Goal: Task Accomplishment & Management: Use online tool/utility

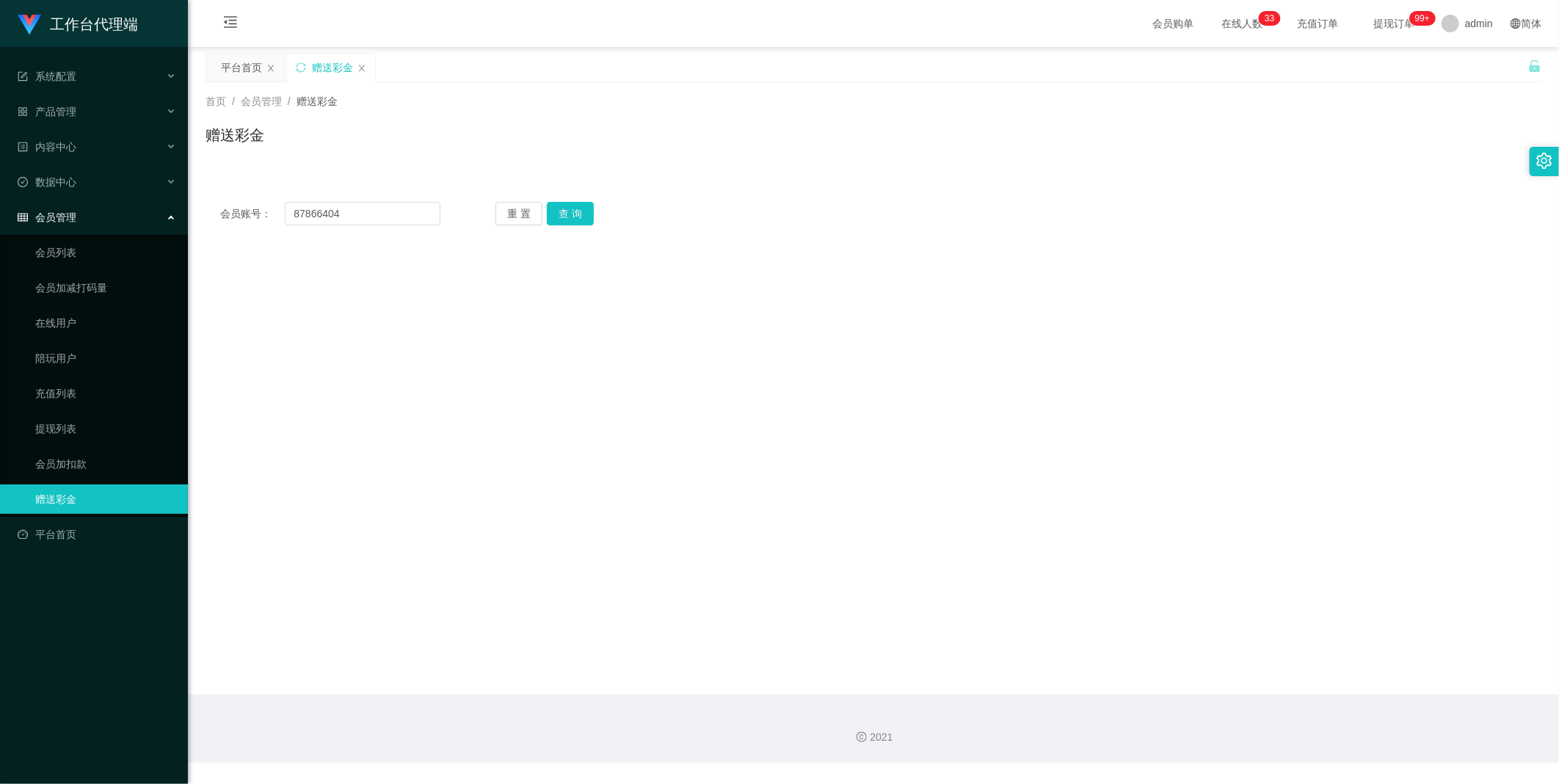
click at [580, 220] on button "查 询" at bounding box center [570, 214] width 47 height 23
click at [516, 448] on input "text" at bounding box center [545, 443] width 235 height 23
type input "100"
click at [494, 484] on button "确 定" at bounding box center [507, 490] width 47 height 23
drag, startPoint x: 390, startPoint y: 214, endPoint x: 294, endPoint y: 204, distance: 96.5
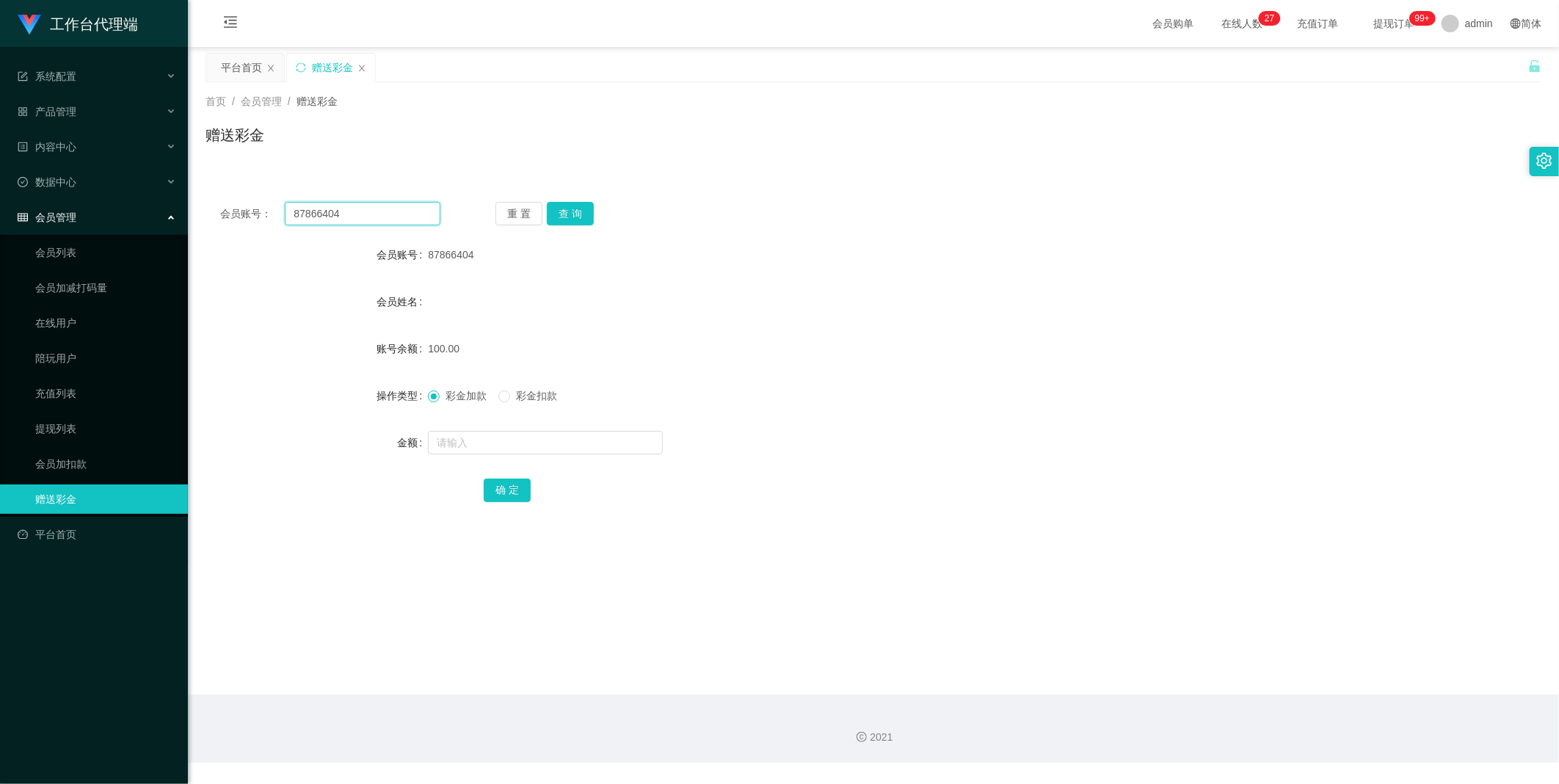
click at [295, 206] on input "87866404" at bounding box center [362, 214] width 156 height 23
click at [574, 211] on button "查 询" at bounding box center [570, 214] width 47 height 23
drag, startPoint x: 698, startPoint y: 443, endPoint x: 625, endPoint y: 63, distance: 386.9
click at [698, 440] on div at bounding box center [817, 443] width 780 height 29
drag, startPoint x: 379, startPoint y: 213, endPoint x: 245, endPoint y: 199, distance: 134.7
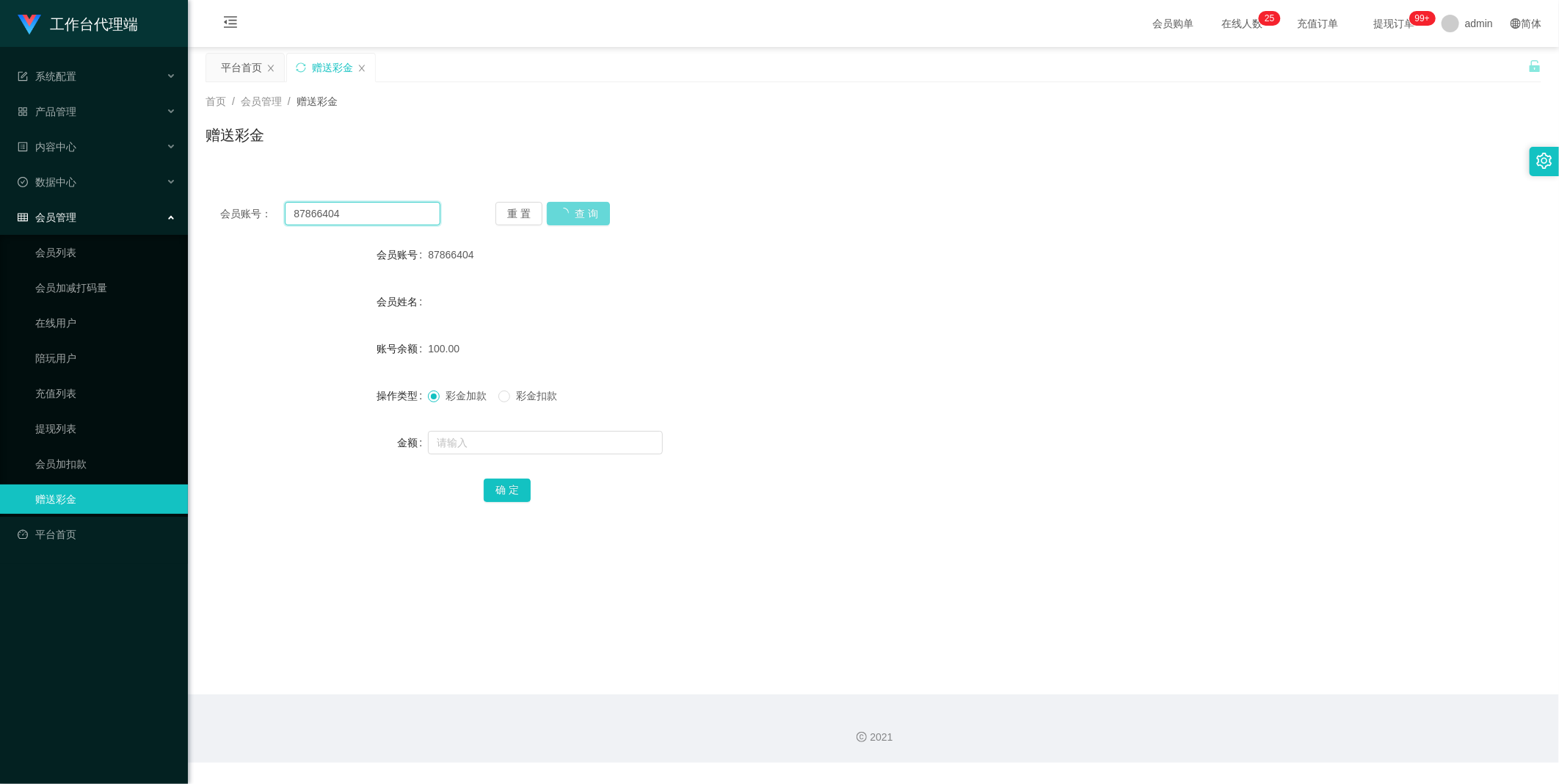
click at [245, 199] on div "会员账号： 87866404 重 置 查 询 会员账号 87866404 会员姓名 账号余额 100.00 操作类型 彩金加款 彩金扣款 金额 确 定" at bounding box center [874, 361] width 1336 height 349
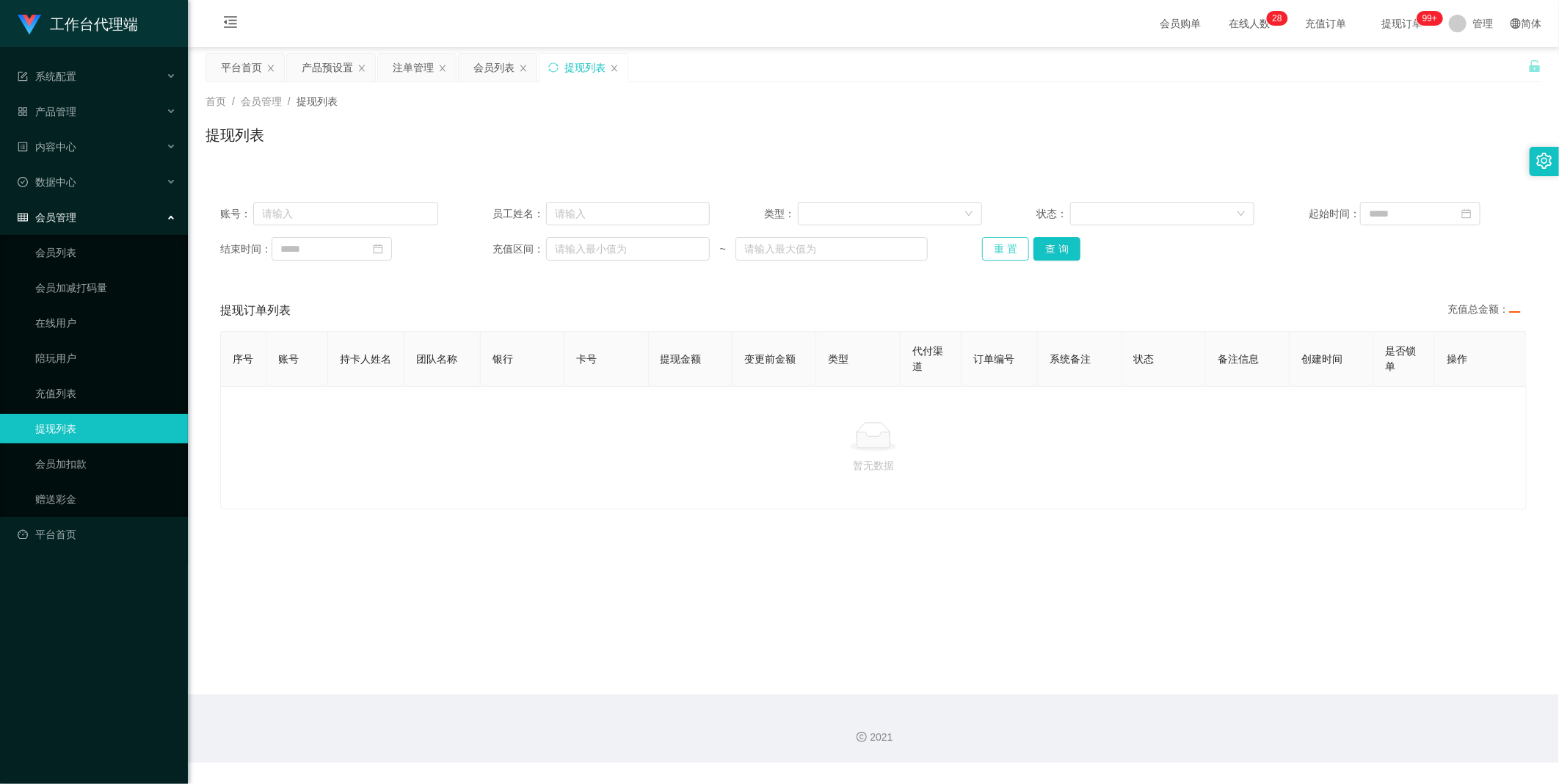
click at [1019, 245] on button "重 置" at bounding box center [1006, 248] width 47 height 23
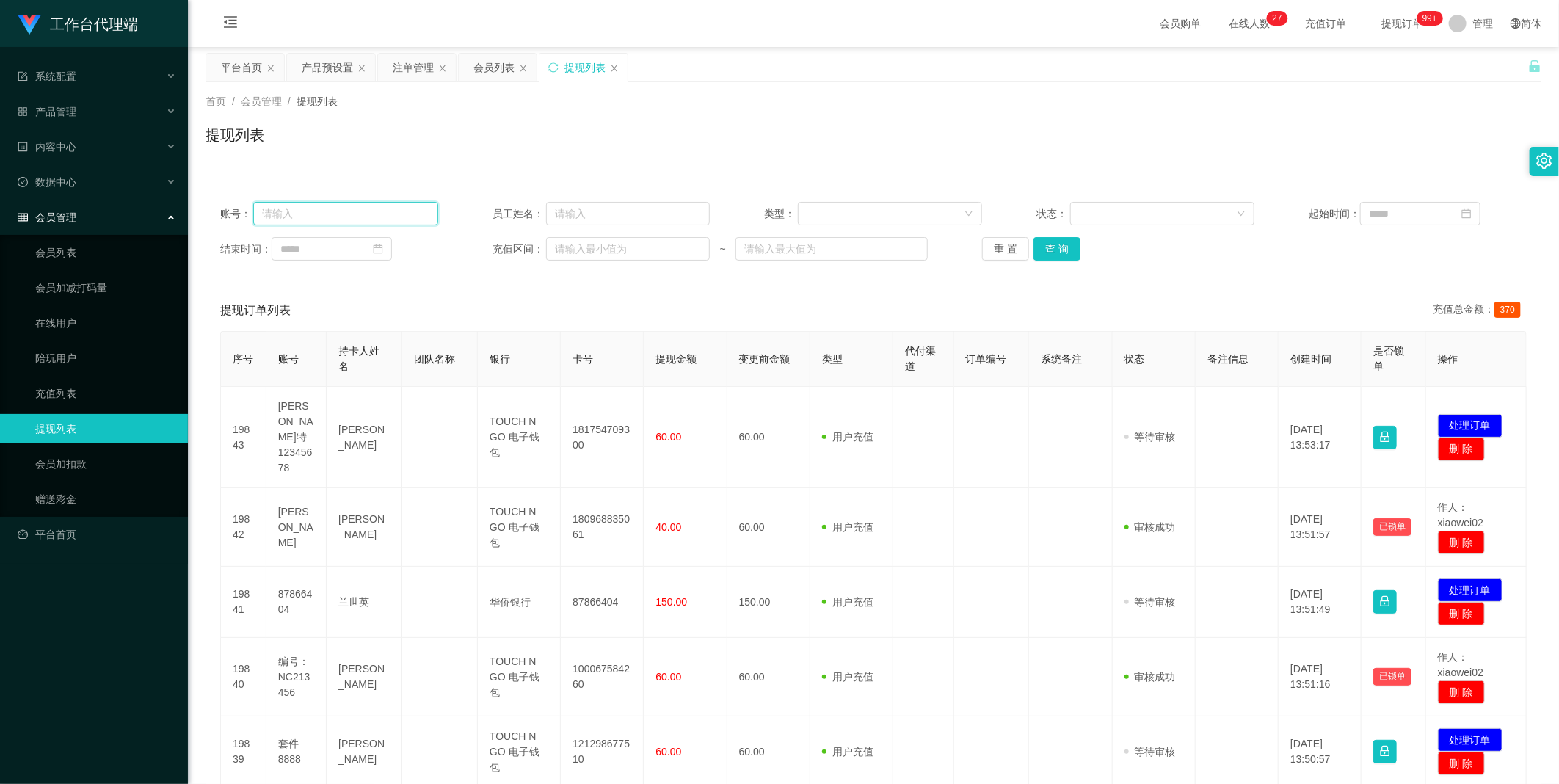
drag, startPoint x: 310, startPoint y: 211, endPoint x: 632, endPoint y: 225, distance: 322.3
click at [310, 211] on input "text" at bounding box center [345, 214] width 185 height 23
paste input "87866404"
type input "87866404"
click at [1069, 257] on button "查 询" at bounding box center [1057, 248] width 47 height 23
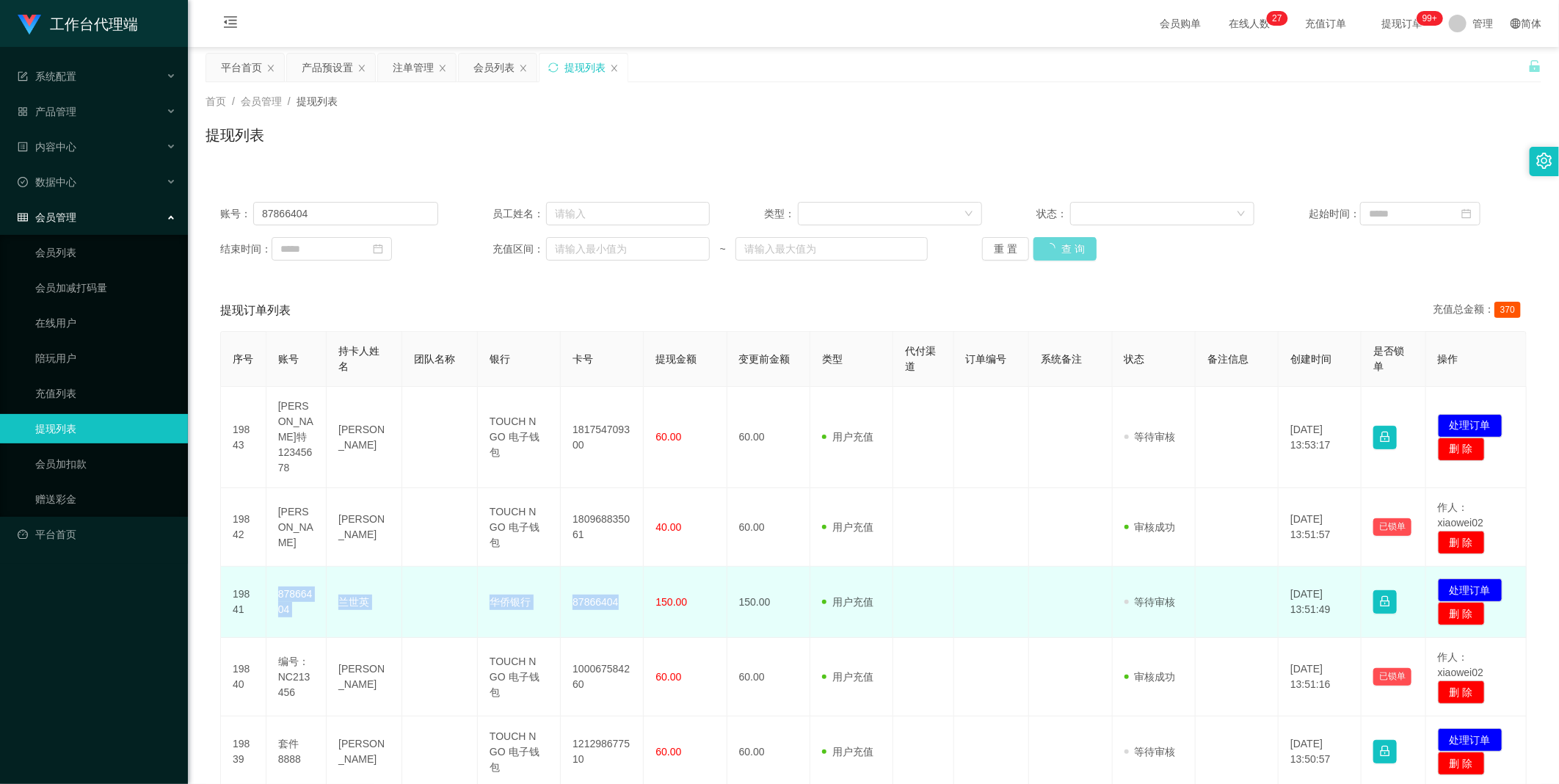
drag, startPoint x: 270, startPoint y: 556, endPoint x: 629, endPoint y: 577, distance: 359.6
click at [629, 577] on tr "19841 87866404 兰世英 华侨银行 87866404 150.00 150.00 用户充值 人工扣款 审核驳回 审核成功 等待审核 2025-09…" at bounding box center [873, 602] width 1306 height 71
copy tr "87866404 兰世英 华侨银行 87866404"
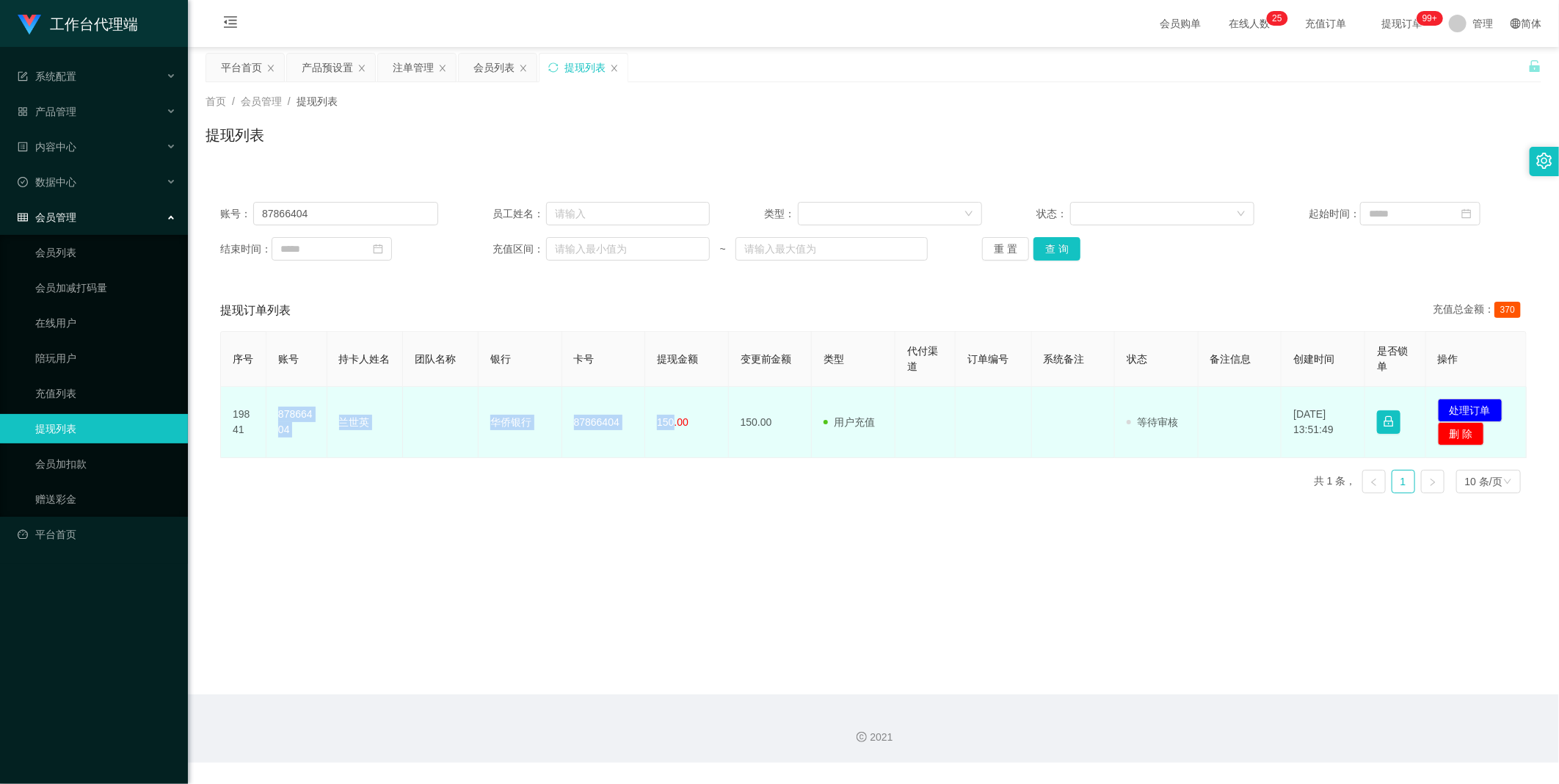
drag, startPoint x: 276, startPoint y: 411, endPoint x: 671, endPoint y: 428, distance: 395.4
click at [671, 428] on tr "19841 87866404 兰世英 华侨银行 87866404 150.00 150.00 用户充值 人工扣款 审核驳回 审核成功 等待审核 2025-09…" at bounding box center [873, 423] width 1306 height 71
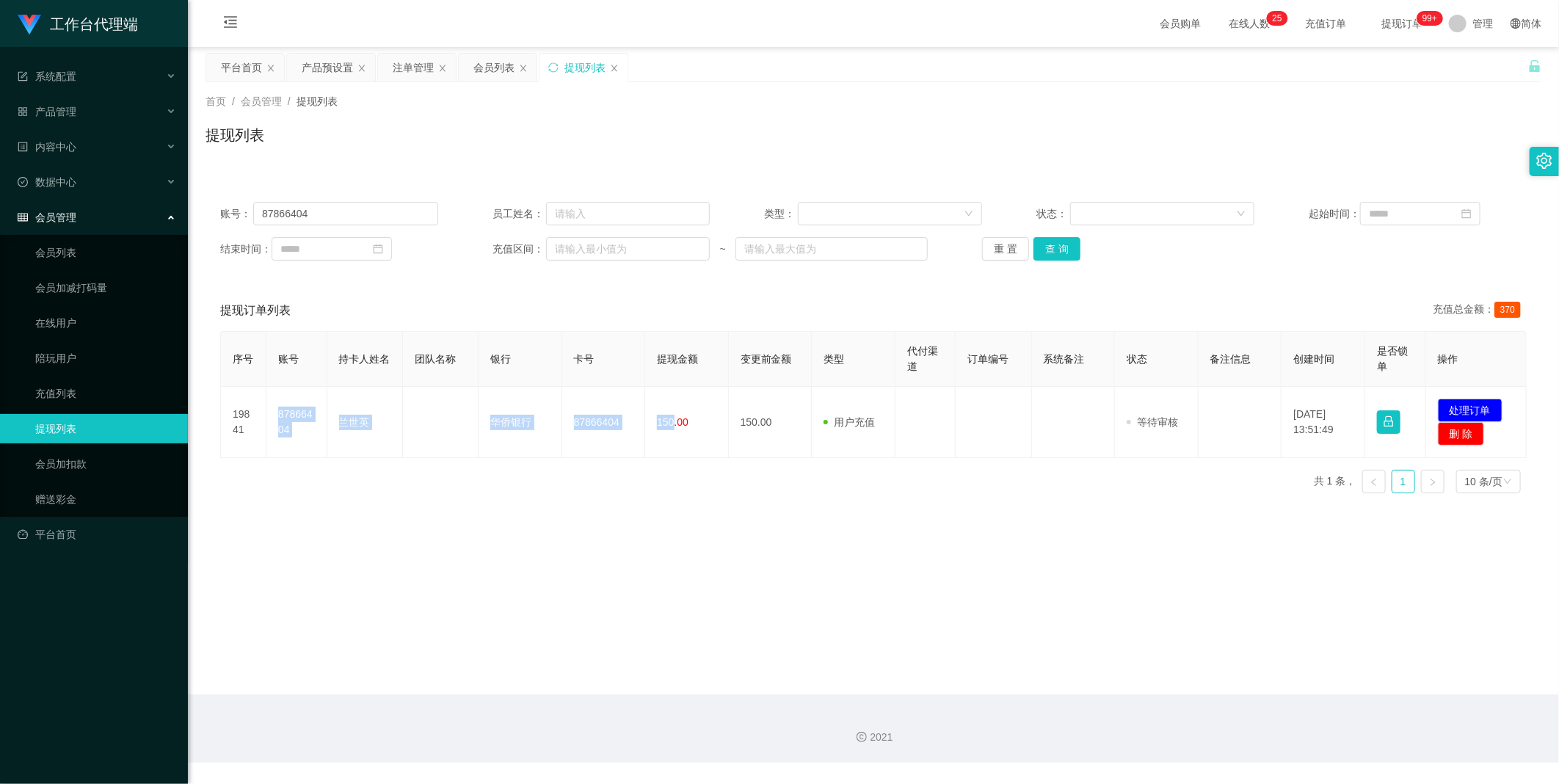
copy tr "87866404 兰世英 华侨银行 87866404 150"
click at [956, 340] on th "订单编号" at bounding box center [994, 359] width 76 height 55
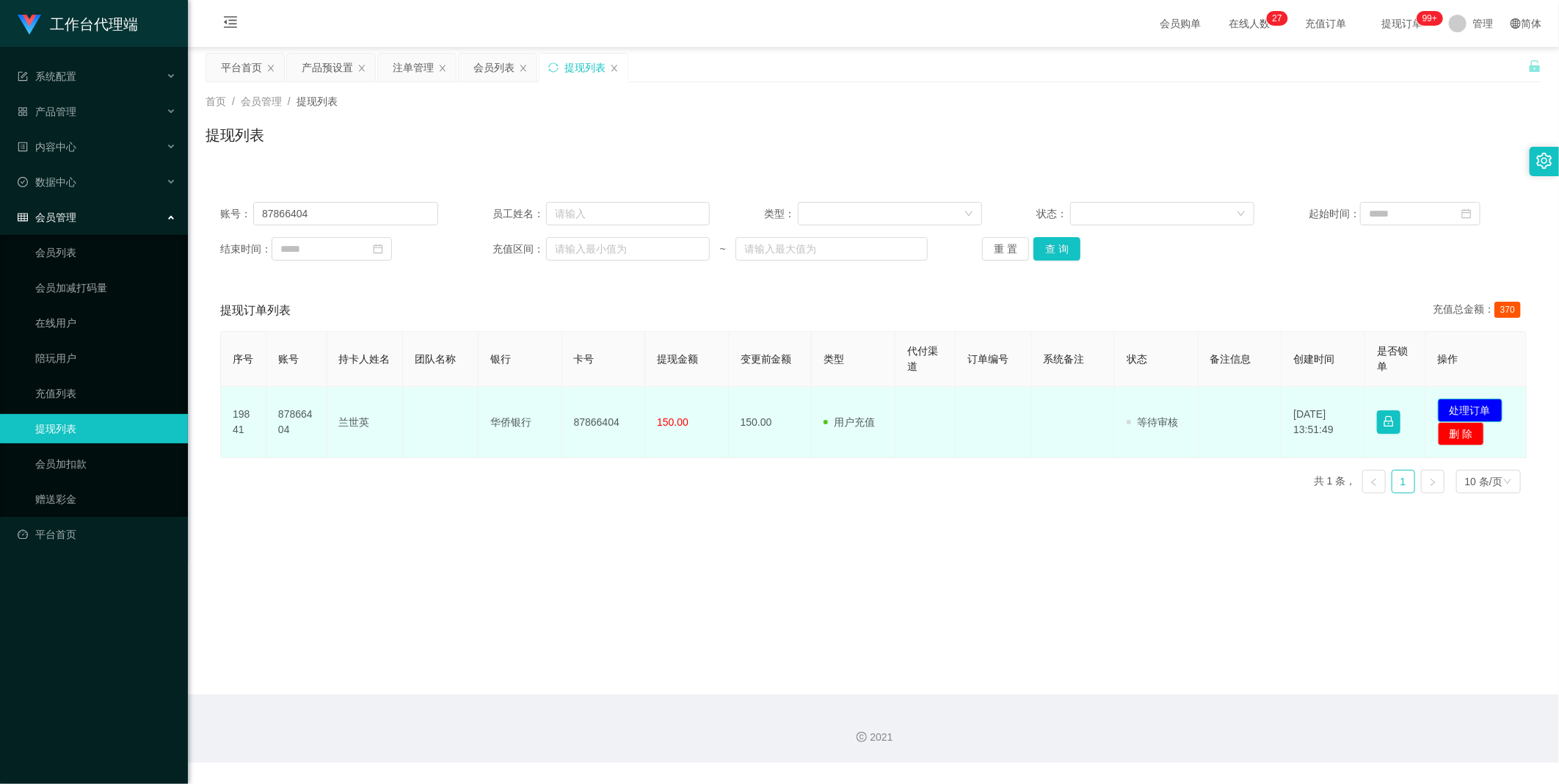
click at [1482, 402] on button "处理订单" at bounding box center [1470, 410] width 64 height 23
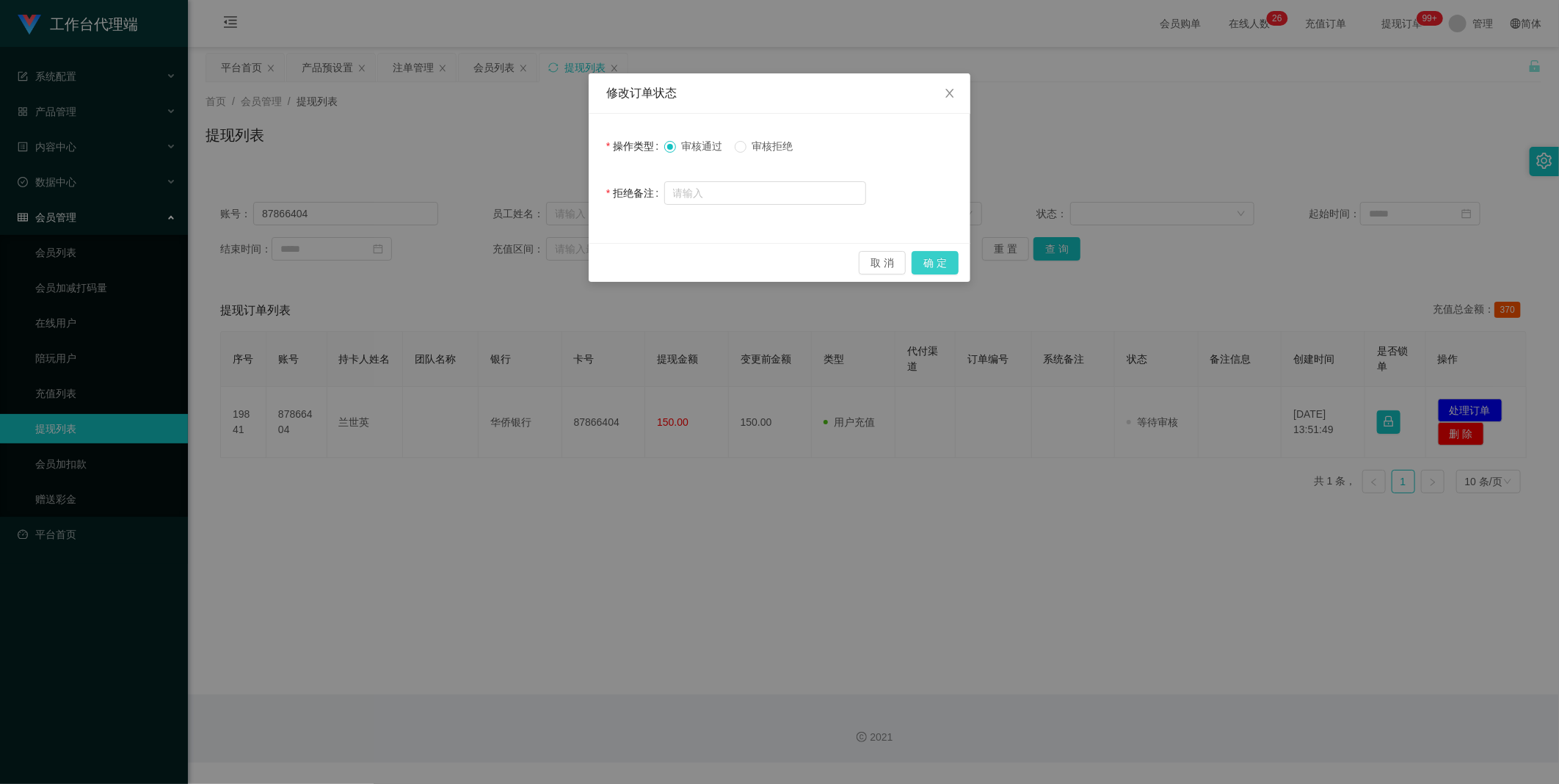
click at [930, 254] on button "确 定" at bounding box center [935, 262] width 47 height 23
click at [953, 270] on div "取 消 确 定" at bounding box center [780, 262] width 358 height 23
click at [947, 101] on span "关闭" at bounding box center [949, 94] width 41 height 41
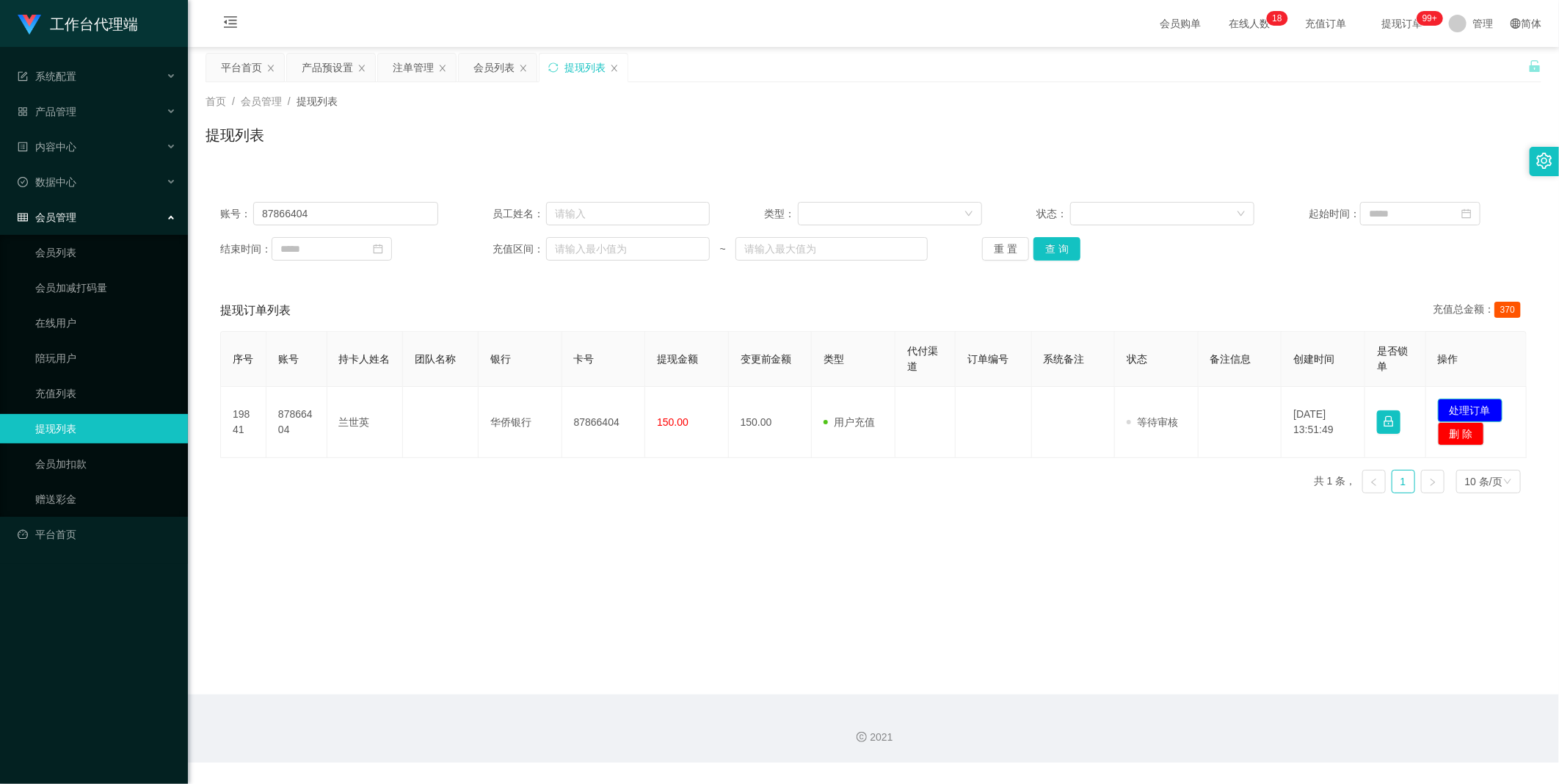
click at [1438, 399] on button "处理订单" at bounding box center [1470, 410] width 64 height 23
